Goal: Book appointment/travel/reservation

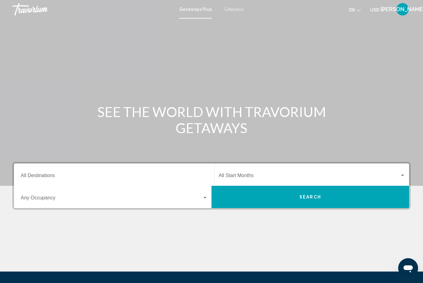
click at [369, 205] on button "Search" at bounding box center [311, 197] width 198 height 22
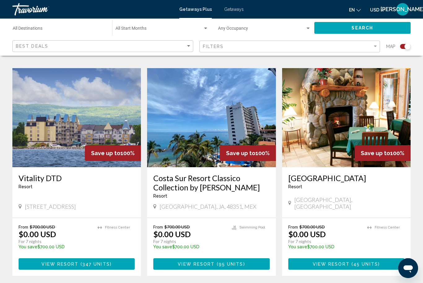
scroll to position [650, 0]
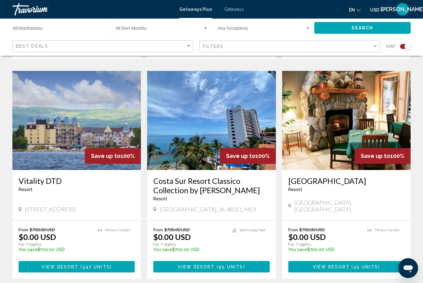
click at [376, 186] on div "[GEOGRAPHIC_DATA] - This is an adults only resort" at bounding box center [346, 186] width 116 height 20
click at [374, 187] on div "[GEOGRAPHIC_DATA] - This is an adults only resort" at bounding box center [346, 186] width 116 height 20
click at [352, 153] on img "Main content" at bounding box center [346, 120] width 129 height 99
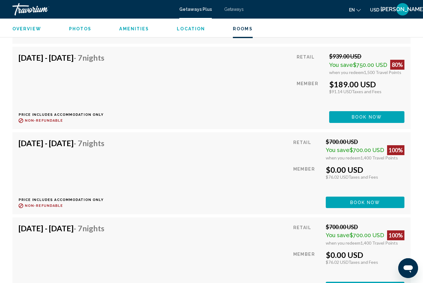
scroll to position [1962, 0]
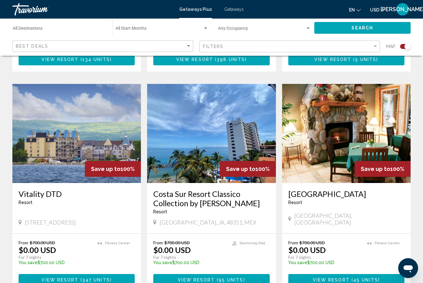
scroll to position [641, 0]
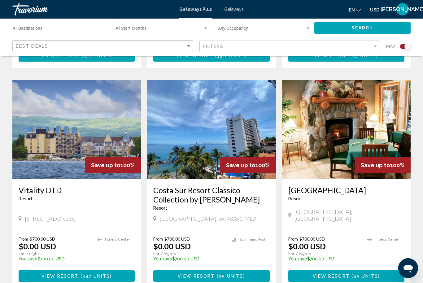
click at [378, 196] on div "Resort - This is an adults only resort" at bounding box center [346, 198] width 116 height 5
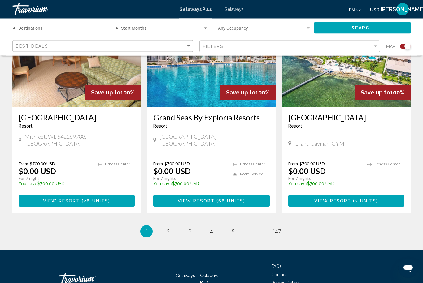
scroll to position [943, 0]
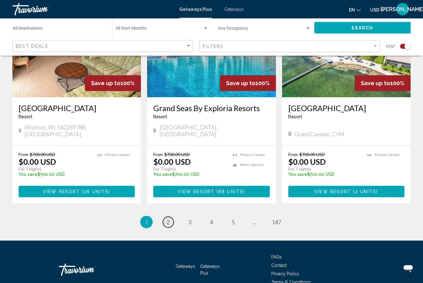
click at [165, 217] on link "page 2" at bounding box center [168, 222] width 11 height 11
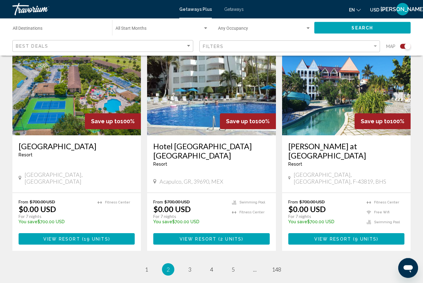
scroll to position [934, 0]
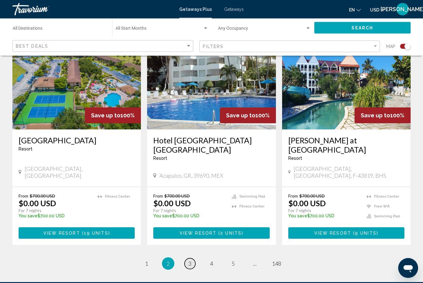
click at [195, 259] on link "page 3" at bounding box center [190, 264] width 11 height 11
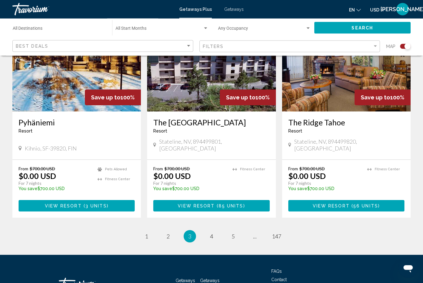
scroll to position [931, 0]
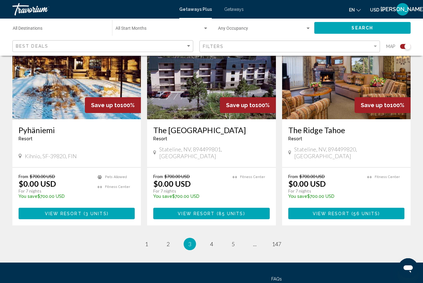
click at [366, 131] on div "The [GEOGRAPHIC_DATA] - This is an adults only resort" at bounding box center [346, 135] width 116 height 20
click at [367, 97] on div "Save up to 100%" at bounding box center [383, 105] width 56 height 16
click at [358, 174] on div "From $700.00 USD $0.00 USD For 7 nights You save $700.00 USD temp" at bounding box center [324, 188] width 73 height 29
click at [361, 211] on span "56 units" at bounding box center [366, 213] width 25 height 5
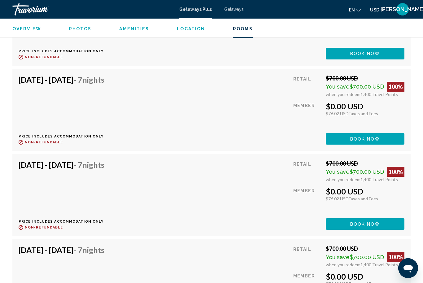
scroll to position [1673, 0]
